Goal: Task Accomplishment & Management: Use online tool/utility

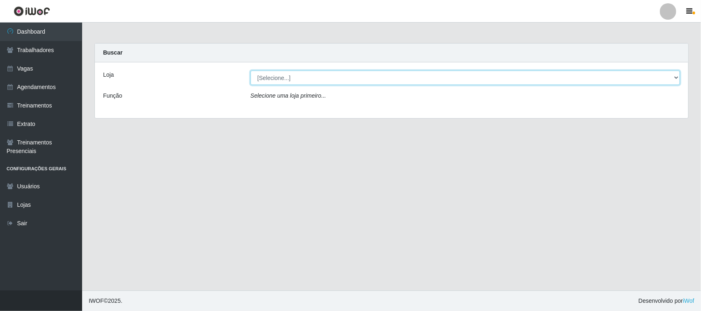
drag, startPoint x: 405, startPoint y: 75, endPoint x: 405, endPoint y: 85, distance: 9.9
click at [405, 75] on select "[Selecione...] Nordestão - [GEOGRAPHIC_DATA]" at bounding box center [466, 78] width 430 height 14
select select "420"
click at [251, 71] on select "[Selecione...] Nordestão - [GEOGRAPHIC_DATA]" at bounding box center [466, 78] width 430 height 14
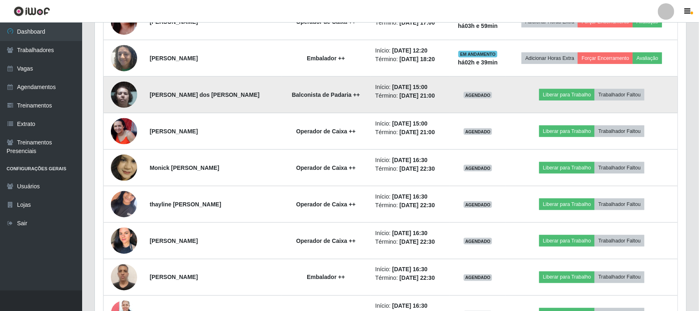
scroll to position [411, 0]
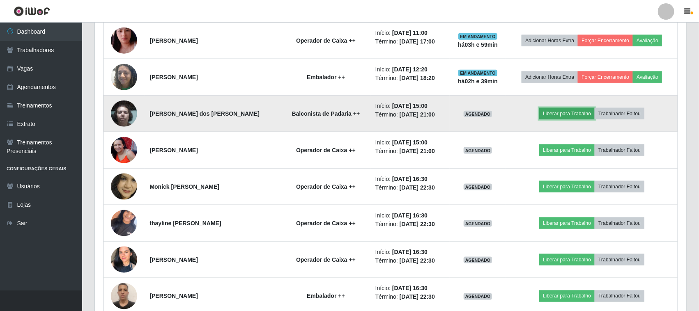
click at [557, 112] on button "Liberar para Trabalho" at bounding box center [566, 114] width 55 height 12
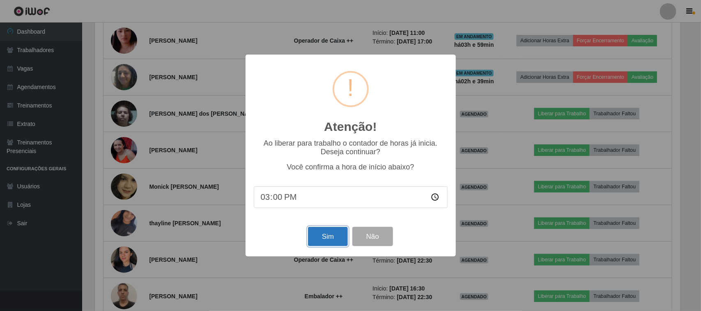
click at [321, 241] on button "Sim" at bounding box center [328, 236] width 40 height 19
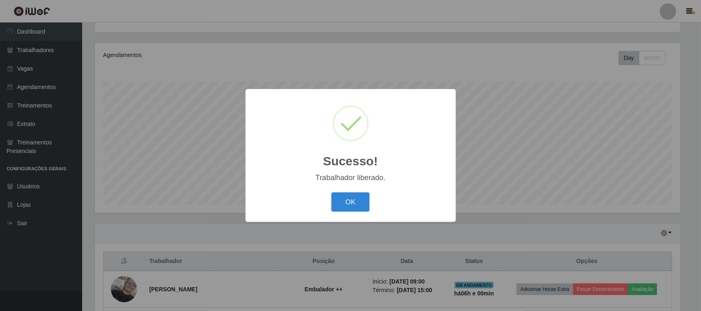
click at [350, 190] on div "Sucesso! × Trabalhador liberado. OK Cancel" at bounding box center [351, 155] width 210 height 133
click at [350, 196] on button "OK" at bounding box center [350, 202] width 38 height 19
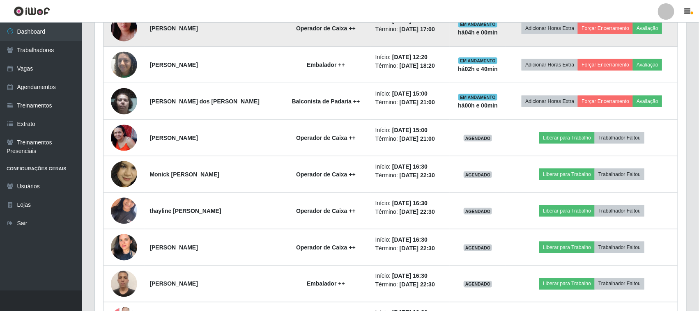
scroll to position [448, 0]
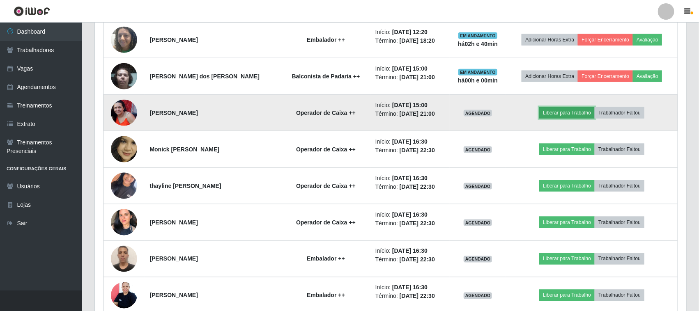
click at [566, 110] on button "Liberar para Trabalho" at bounding box center [566, 113] width 55 height 12
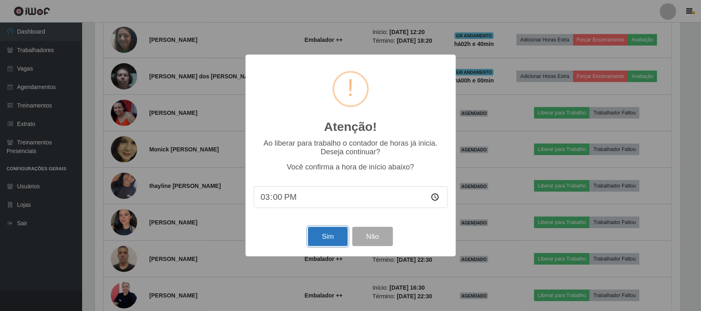
click at [327, 246] on button "Sim" at bounding box center [328, 236] width 40 height 19
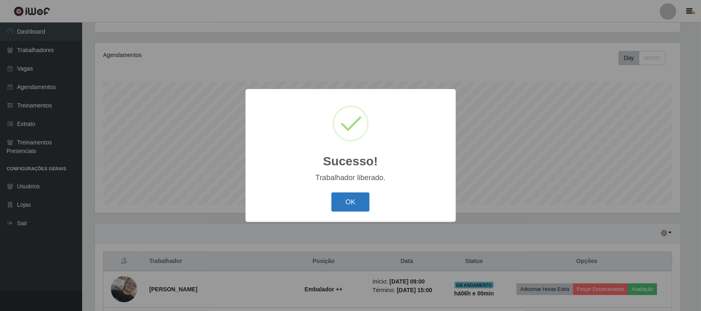
click at [348, 205] on button "OK" at bounding box center [350, 202] width 38 height 19
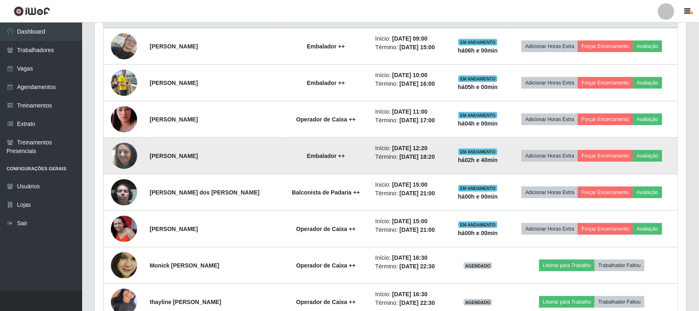
scroll to position [397, 0]
